Goal: Information Seeking & Learning: Learn about a topic

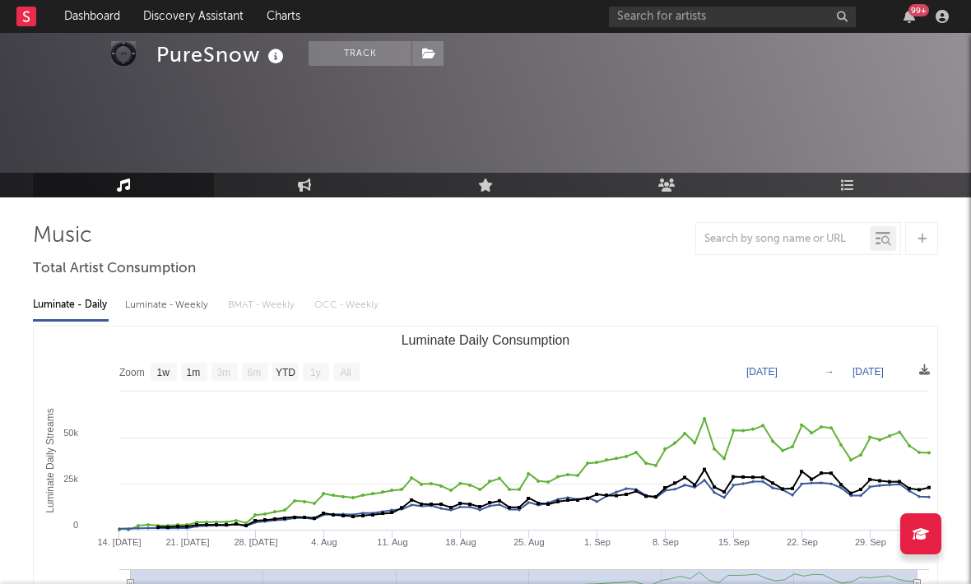
select select "1w"
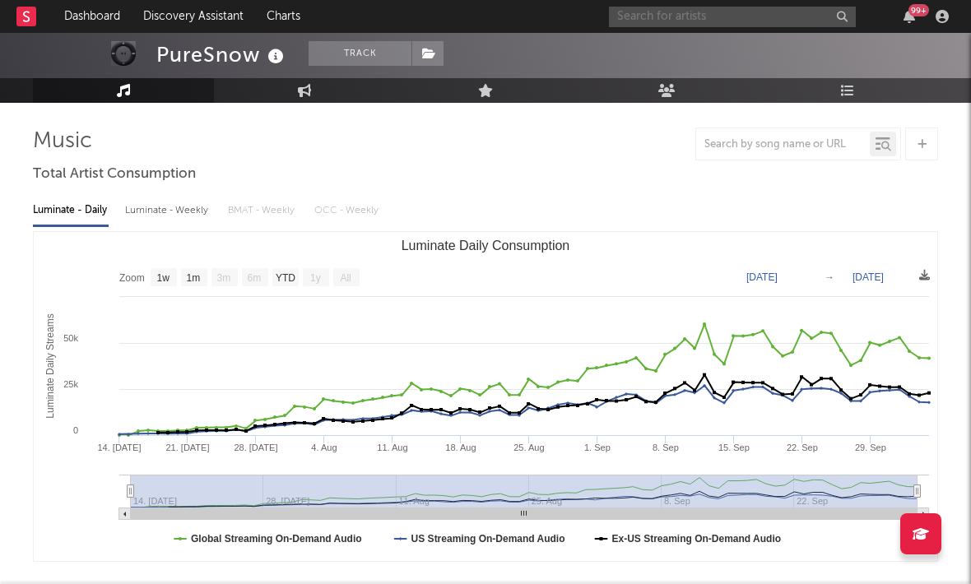
click at [656, 21] on input "text" at bounding box center [732, 17] width 247 height 21
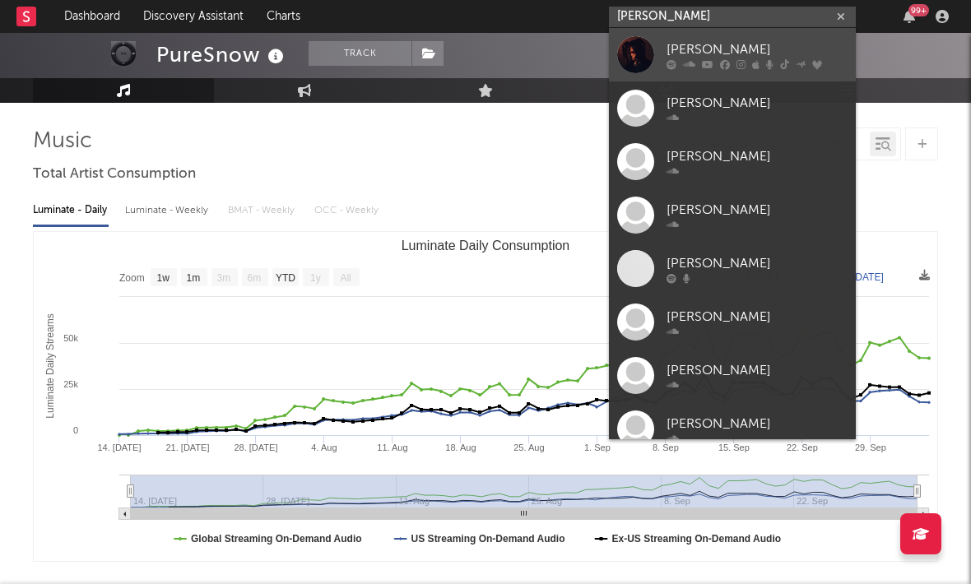
type input "[PERSON_NAME]"
click at [673, 50] on div "[PERSON_NAME]" at bounding box center [757, 50] width 181 height 20
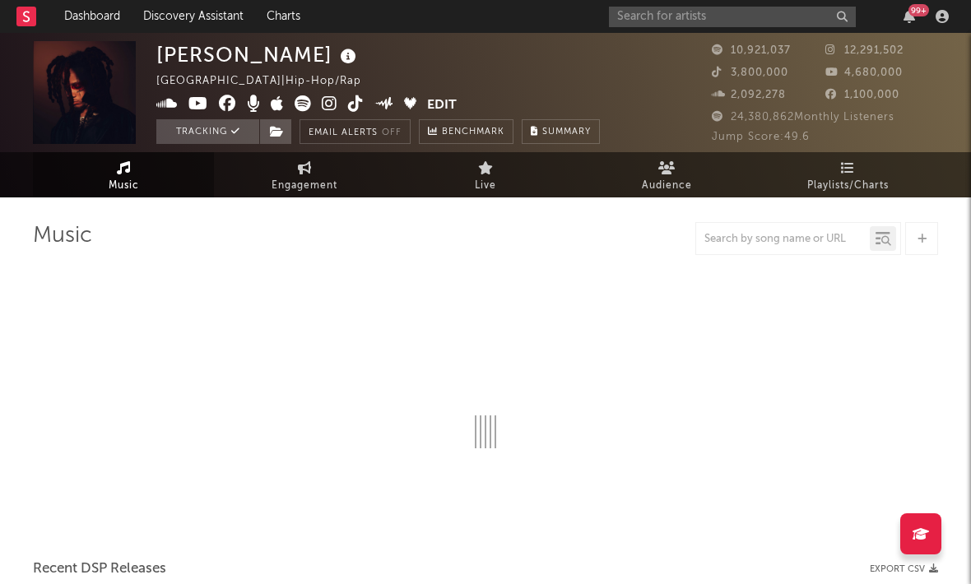
select select "6m"
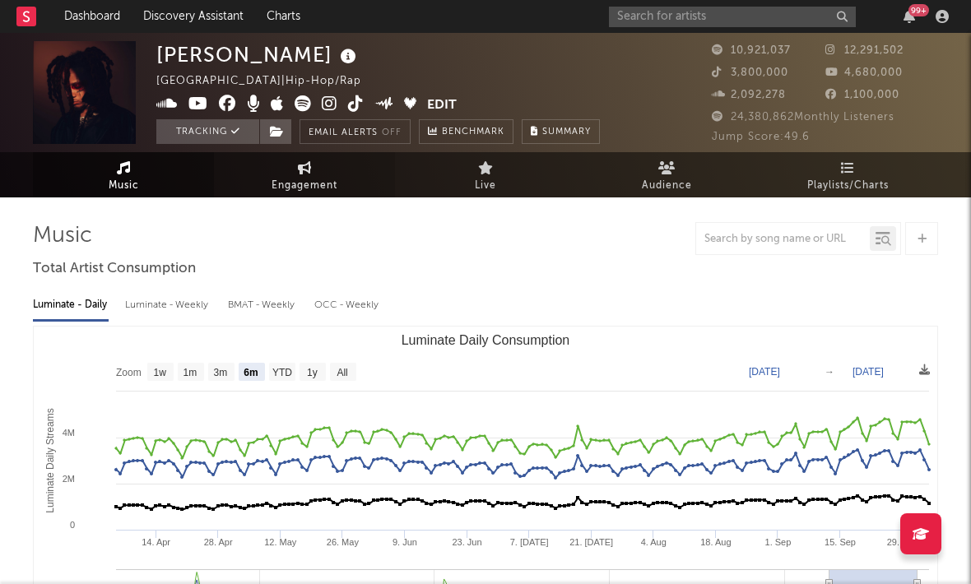
click at [306, 175] on link "Engagement" at bounding box center [304, 174] width 181 height 45
select select "1w"
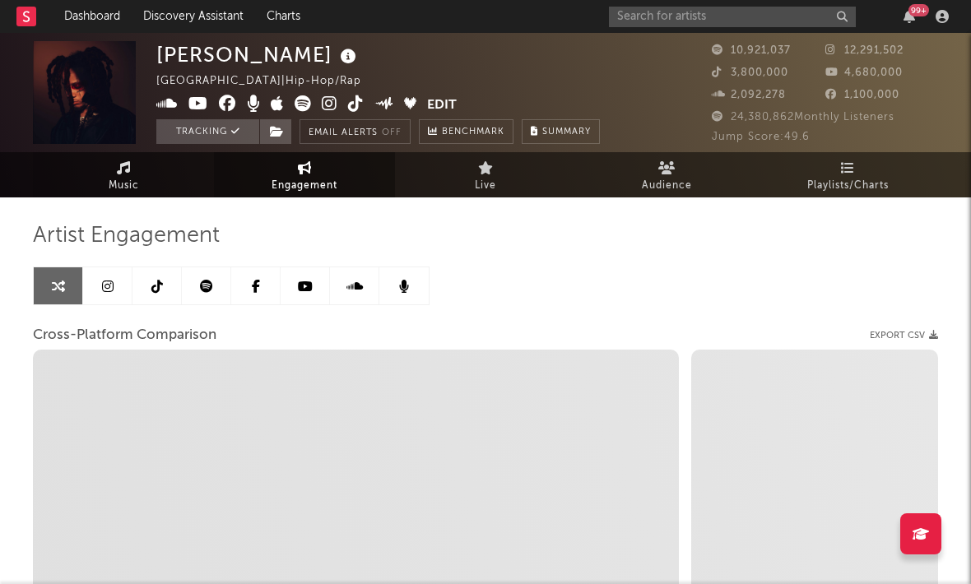
click at [185, 162] on link "Music" at bounding box center [123, 174] width 181 height 45
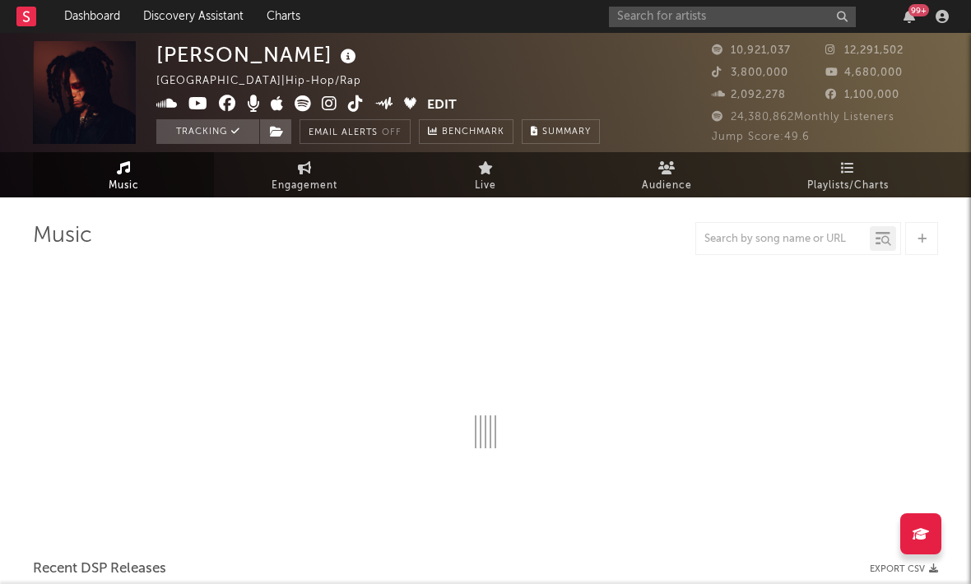
select select "6m"
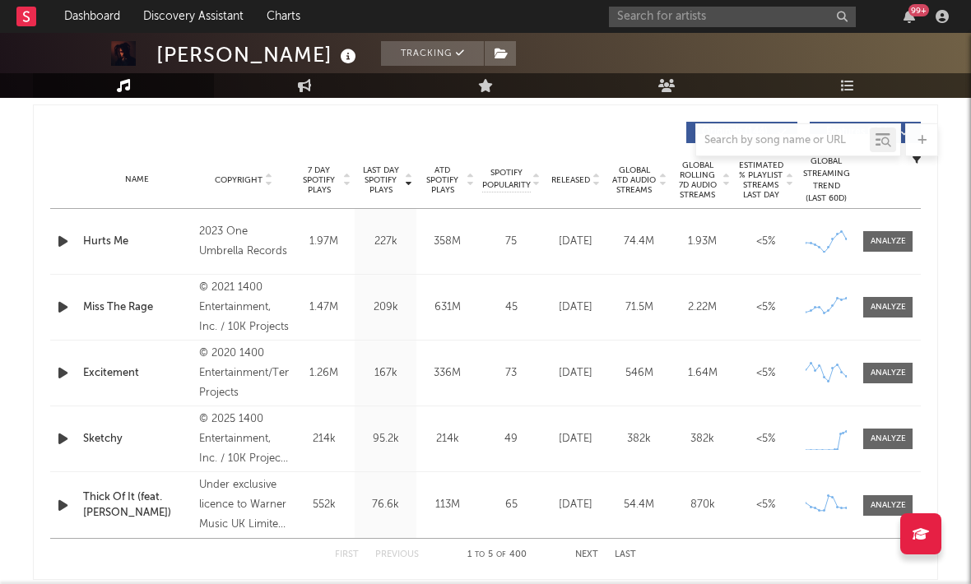
scroll to position [654, 0]
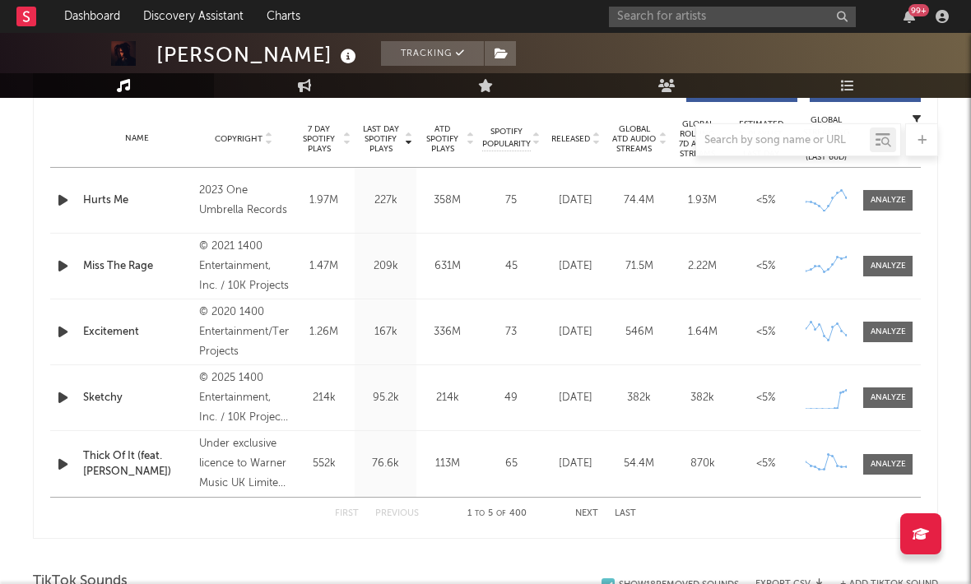
click at [119, 394] on div "Sketchy" at bounding box center [137, 398] width 108 height 16
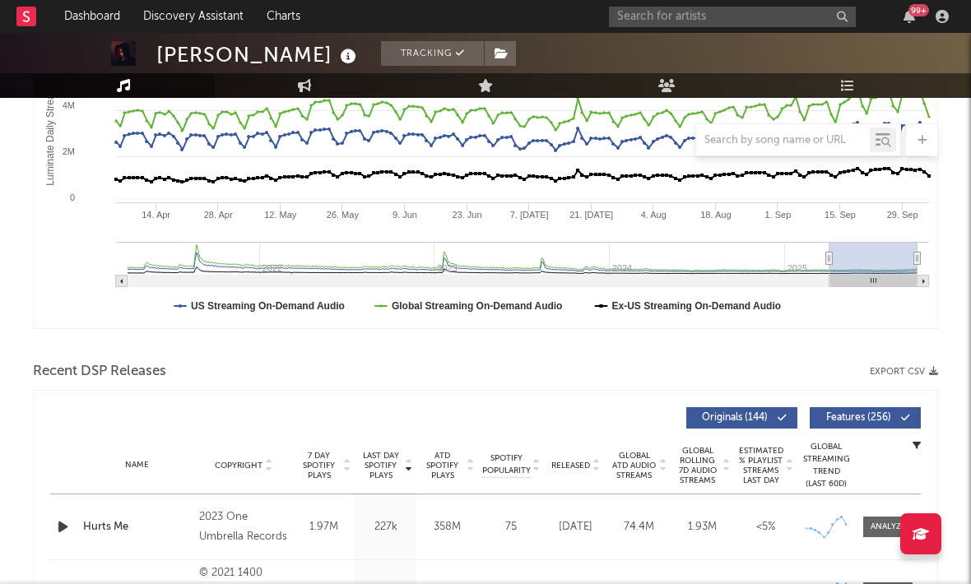
scroll to position [0, 0]
